Goal: Task Accomplishment & Management: Complete application form

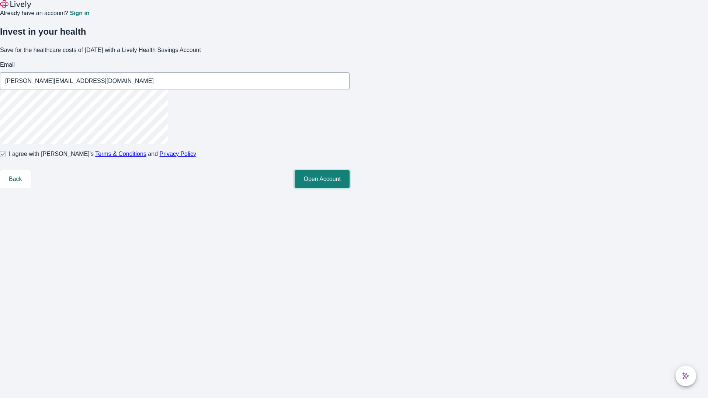
click at [350, 188] on button "Open Account" at bounding box center [322, 179] width 55 height 18
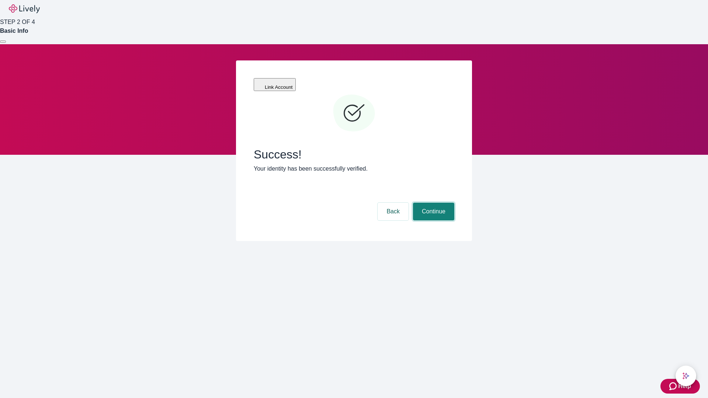
click at [433, 203] on button "Continue" at bounding box center [433, 212] width 41 height 18
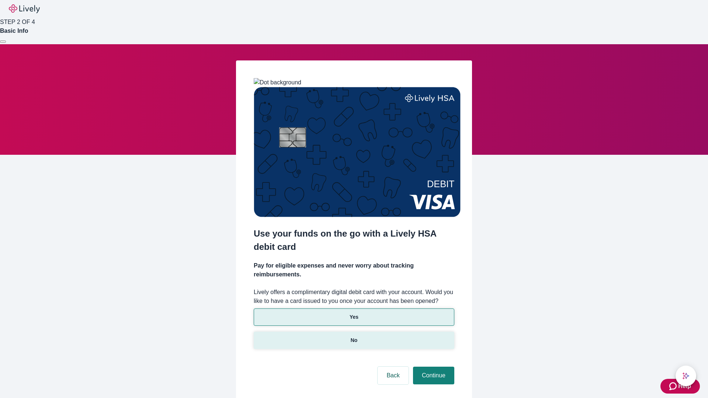
click at [354, 337] on p "No" at bounding box center [354, 341] width 7 height 8
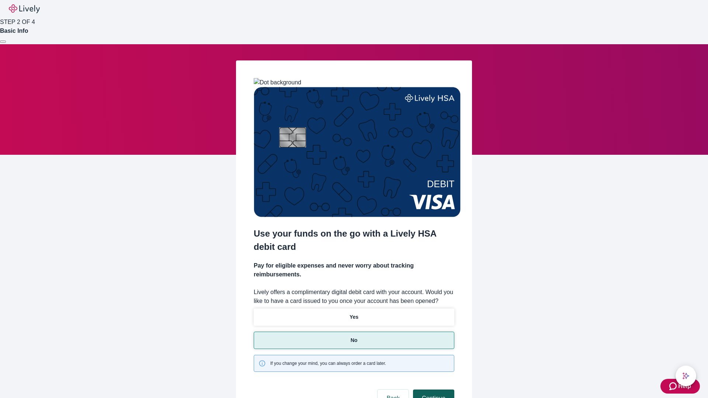
click at [433, 390] on button "Continue" at bounding box center [433, 399] width 41 height 18
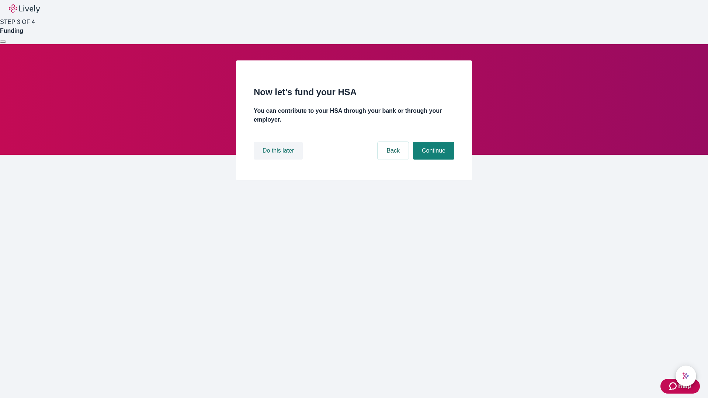
click at [279, 160] on button "Do this later" at bounding box center [278, 151] width 49 height 18
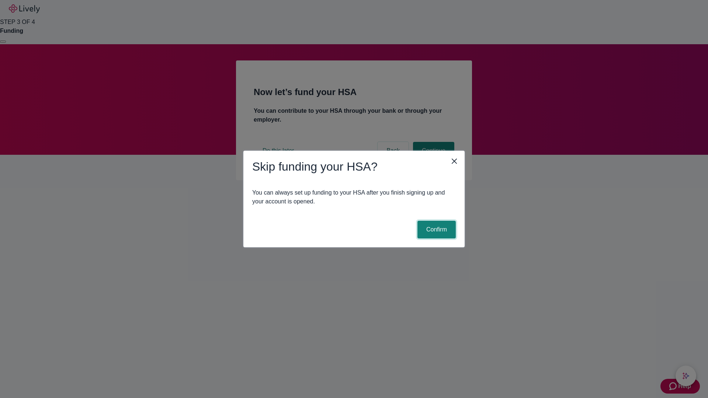
click at [436, 230] on button "Confirm" at bounding box center [437, 230] width 38 height 18
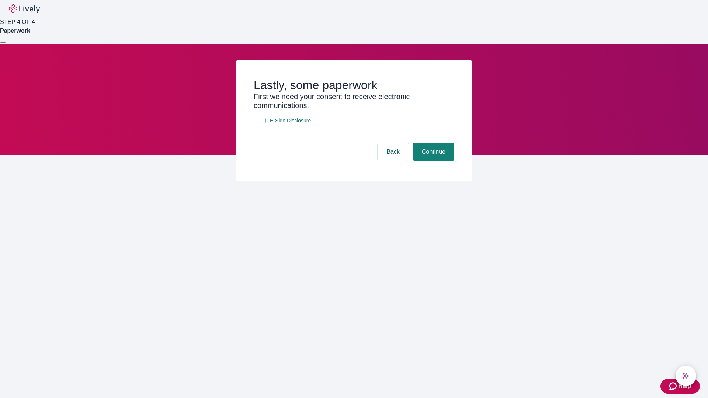
click at [263, 124] on input "E-Sign Disclosure" at bounding box center [263, 121] width 6 height 6
checkbox input "true"
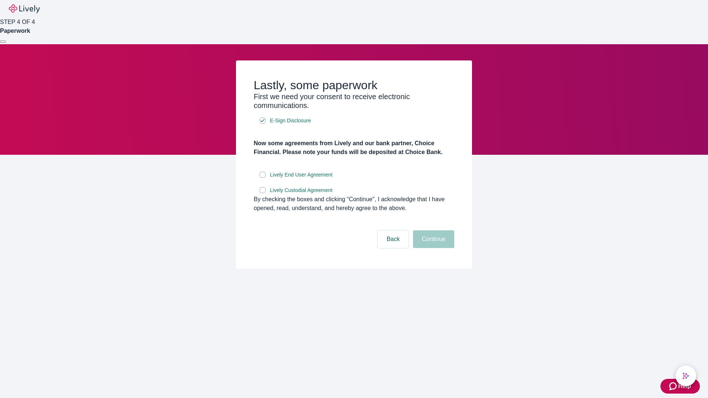
click at [263, 178] on input "Lively End User Agreement" at bounding box center [263, 175] width 6 height 6
checkbox input "true"
click at [263, 193] on input "Lively Custodial Agreement" at bounding box center [263, 190] width 6 height 6
checkbox input "true"
click at [433, 248] on button "Continue" at bounding box center [433, 240] width 41 height 18
